Goal: Task Accomplishment & Management: Use online tool/utility

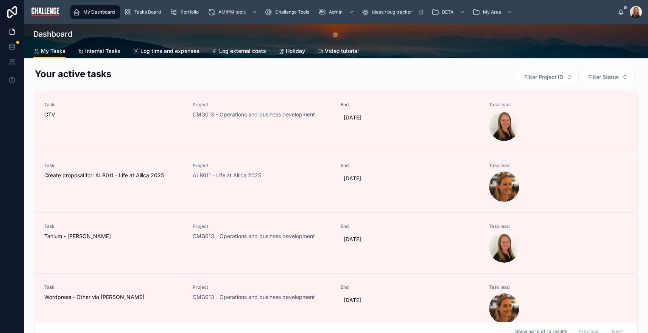
click at [183, 52] on span "Log time and expenses" at bounding box center [169, 51] width 59 height 8
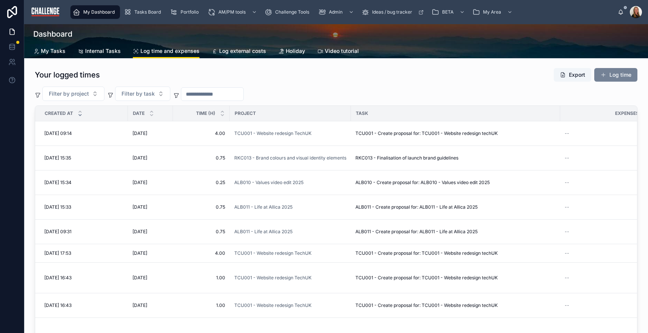
click at [620, 75] on button "Log time" at bounding box center [615, 75] width 43 height 14
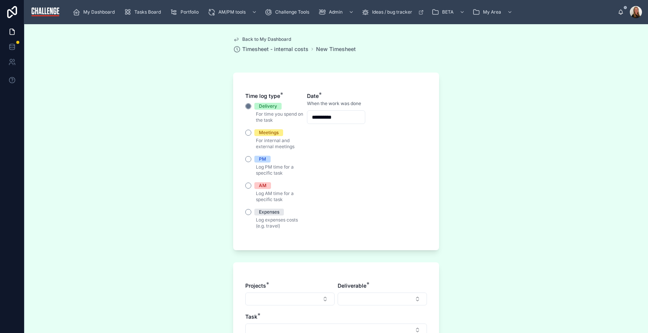
click at [261, 190] on p "Log AM time for a specific task" at bounding box center [274, 196] width 59 height 15
click at [250, 185] on button "AM" at bounding box center [248, 186] width 6 height 6
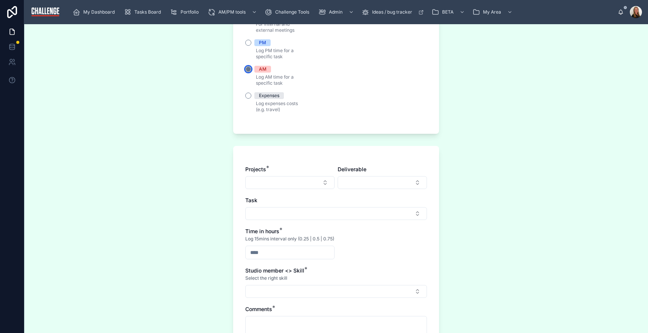
scroll to position [122, 0]
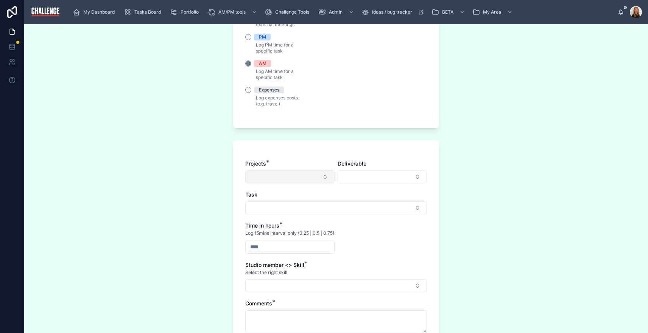
click at [287, 179] on button "Select Button" at bounding box center [289, 177] width 89 height 13
type input "******"
click at [286, 210] on span "ABI013 - Informatica displacement" at bounding box center [286, 210] width 76 height 15
click at [355, 176] on button "Select Button" at bounding box center [382, 177] width 89 height 13
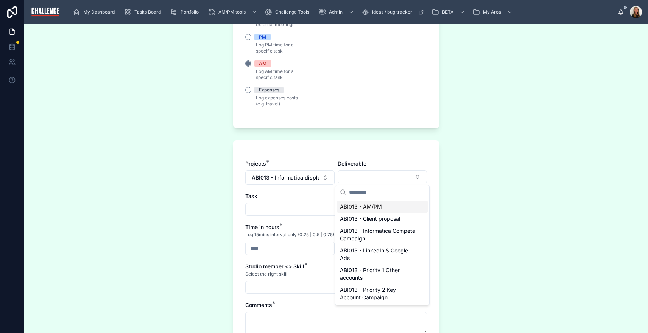
click at [360, 210] on span "ABI013 - AM/PM" at bounding box center [361, 207] width 42 height 8
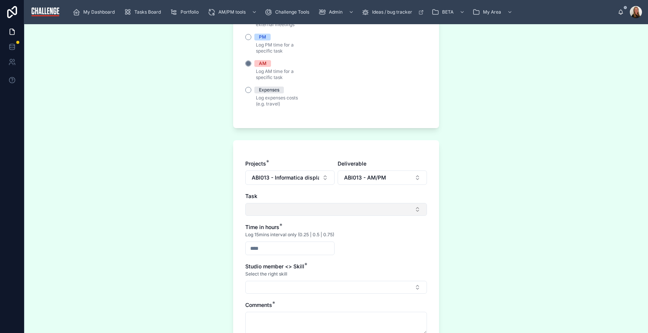
click at [329, 208] on button "Select Button" at bounding box center [336, 209] width 182 height 13
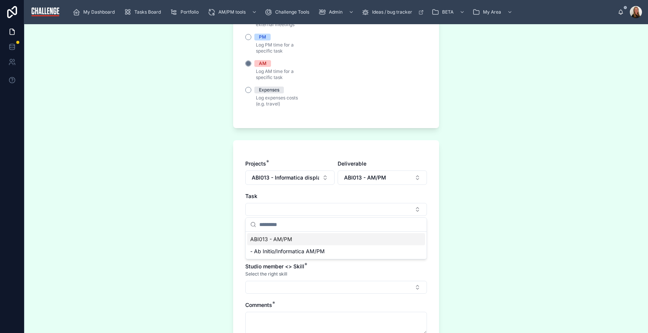
click at [307, 241] on div "ABI013 - AM/PM" at bounding box center [336, 240] width 178 height 12
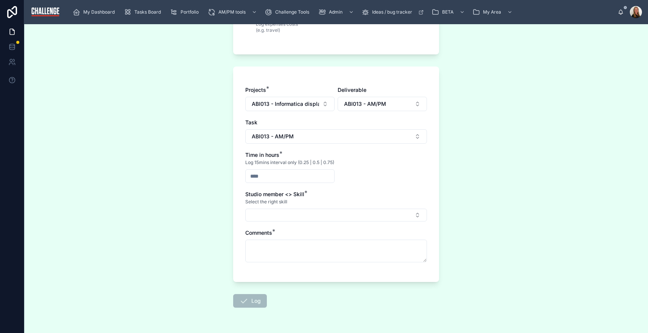
scroll to position [198, 0]
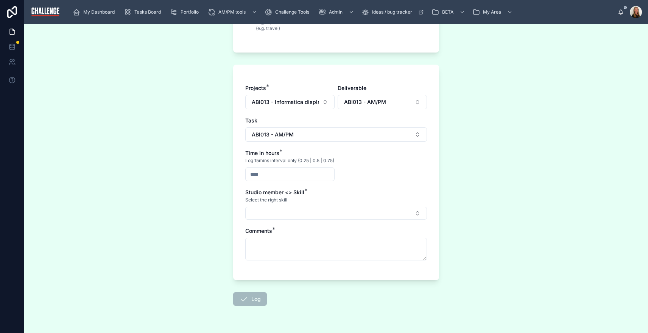
click at [271, 178] on input "text" at bounding box center [290, 174] width 89 height 11
type input "****"
click at [326, 218] on button "Select Button" at bounding box center [336, 213] width 182 height 13
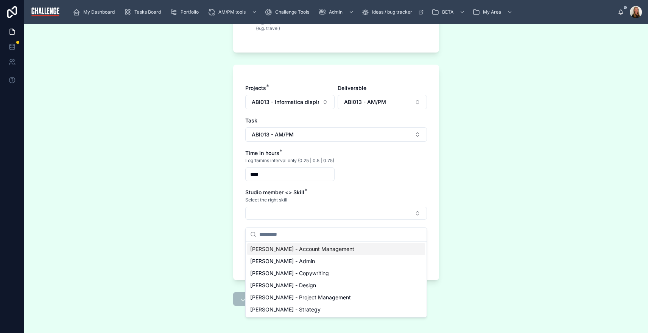
click at [308, 249] on span "Lucy Allen - Account Management" at bounding box center [302, 250] width 104 height 8
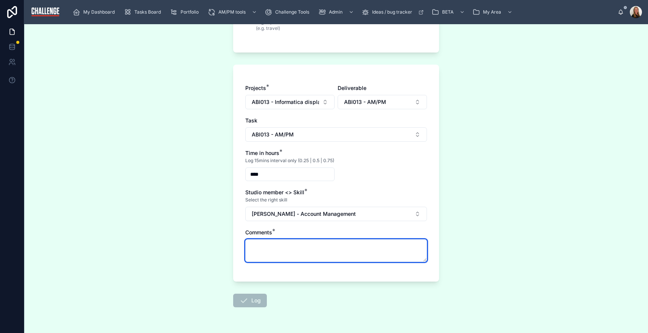
click at [293, 255] on textarea at bounding box center [336, 251] width 182 height 23
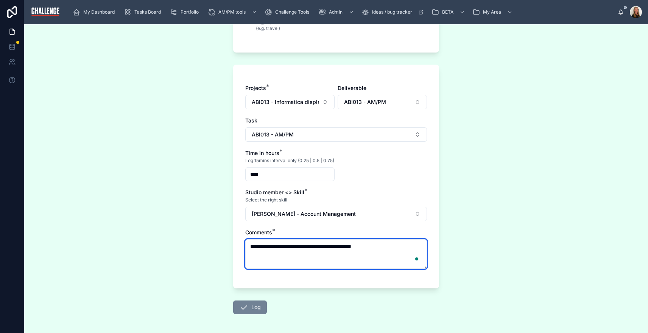
type textarea "**********"
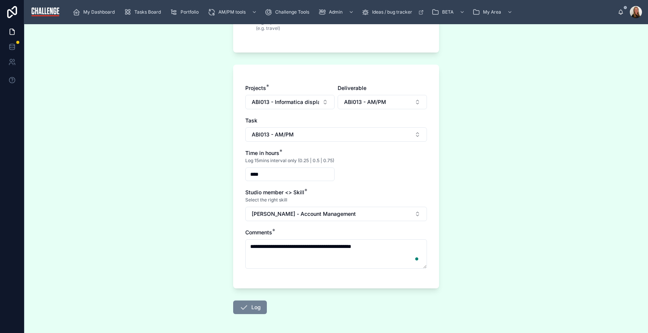
click at [252, 315] on button "Log" at bounding box center [250, 308] width 34 height 14
